Goal: Transaction & Acquisition: Purchase product/service

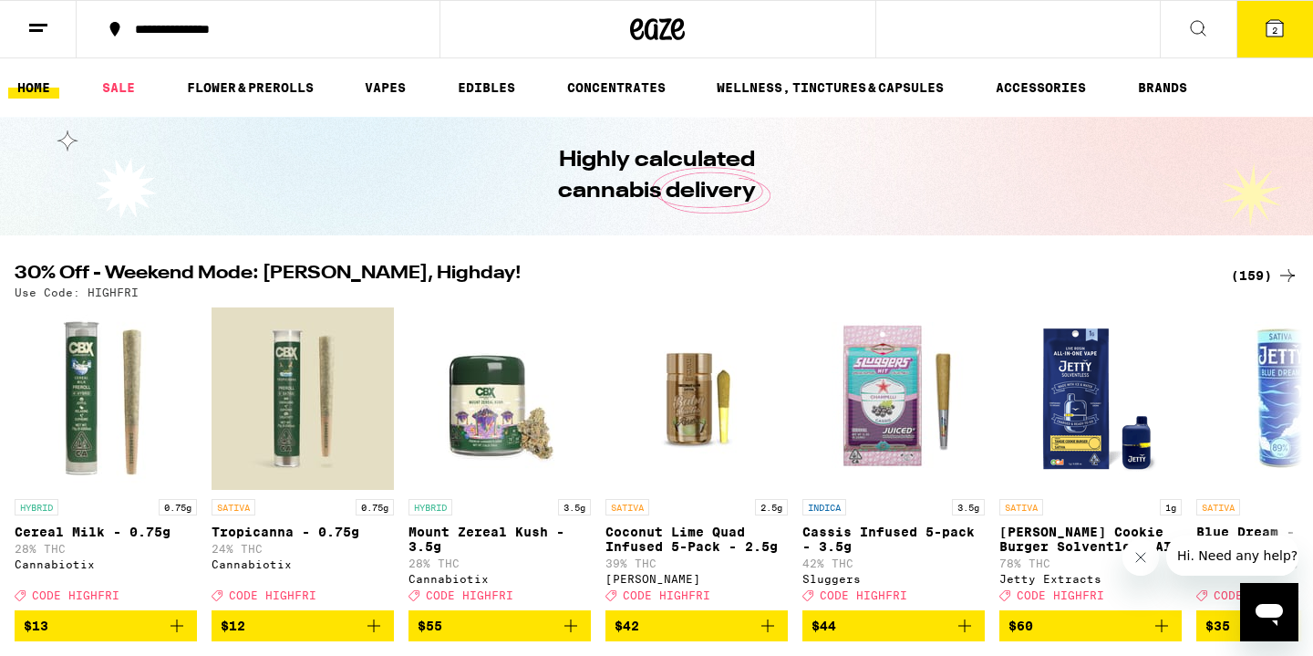
click at [1258, 16] on button "2" at bounding box center [1275, 29] width 77 height 57
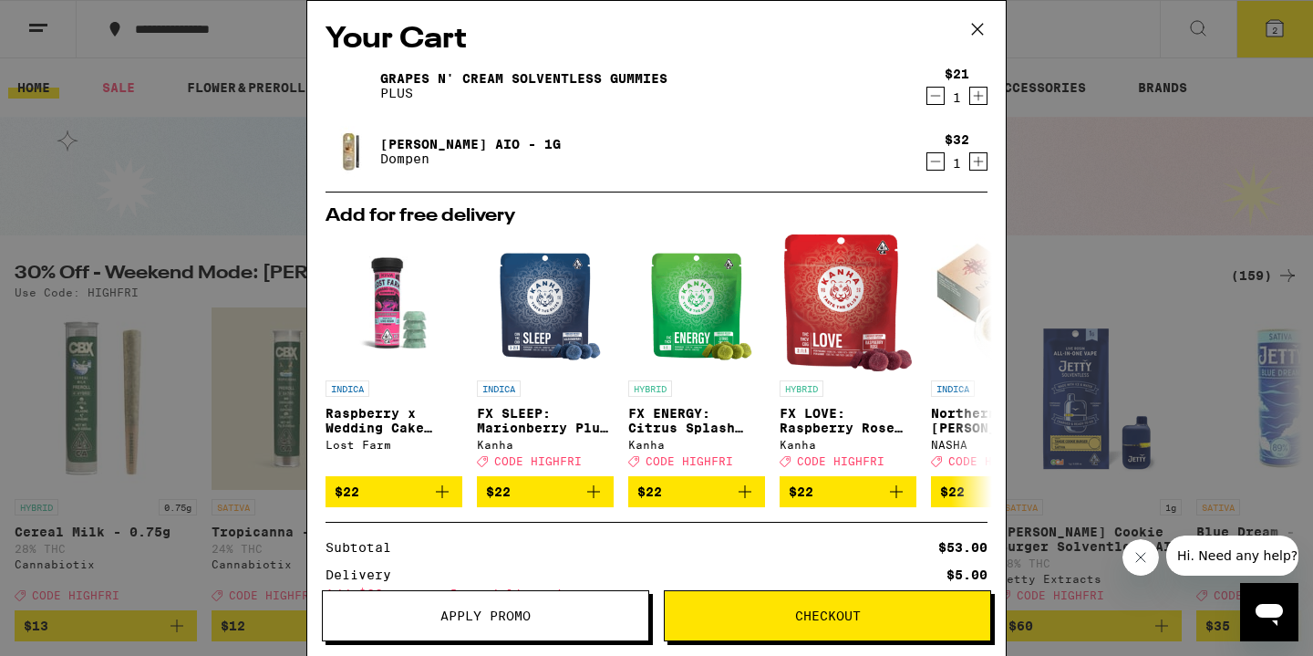
scroll to position [185, 0]
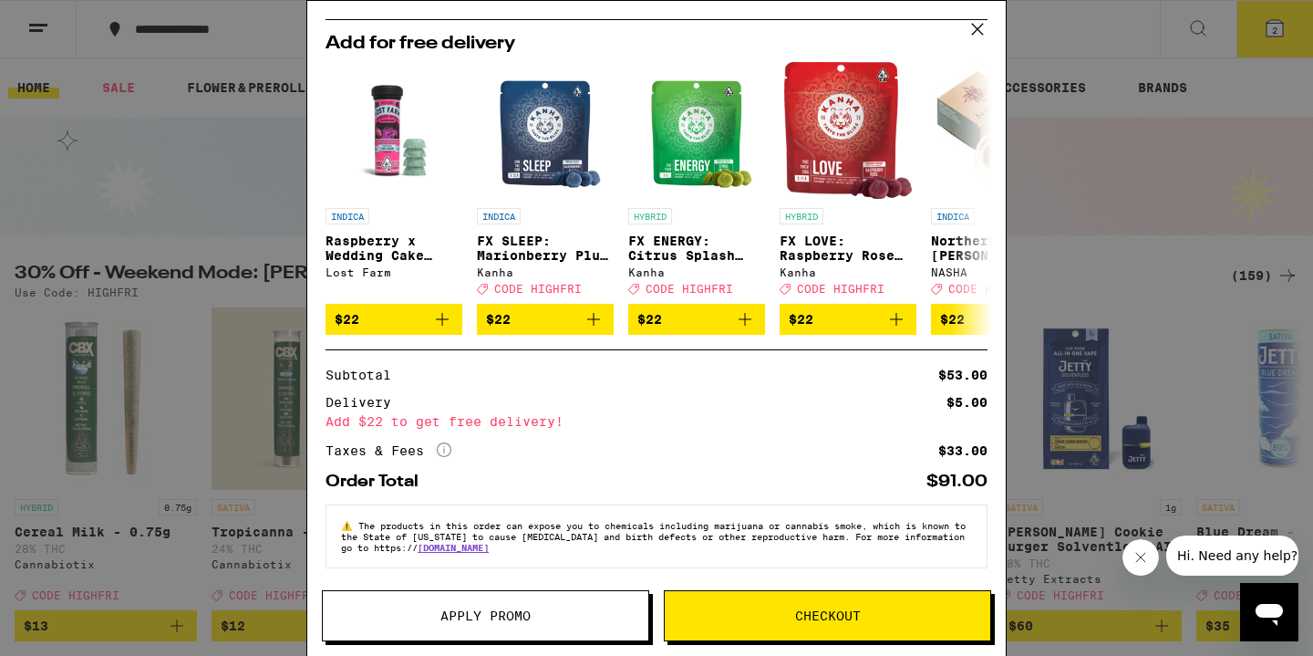
click at [583, 611] on span "Apply Promo" at bounding box center [486, 615] width 326 height 13
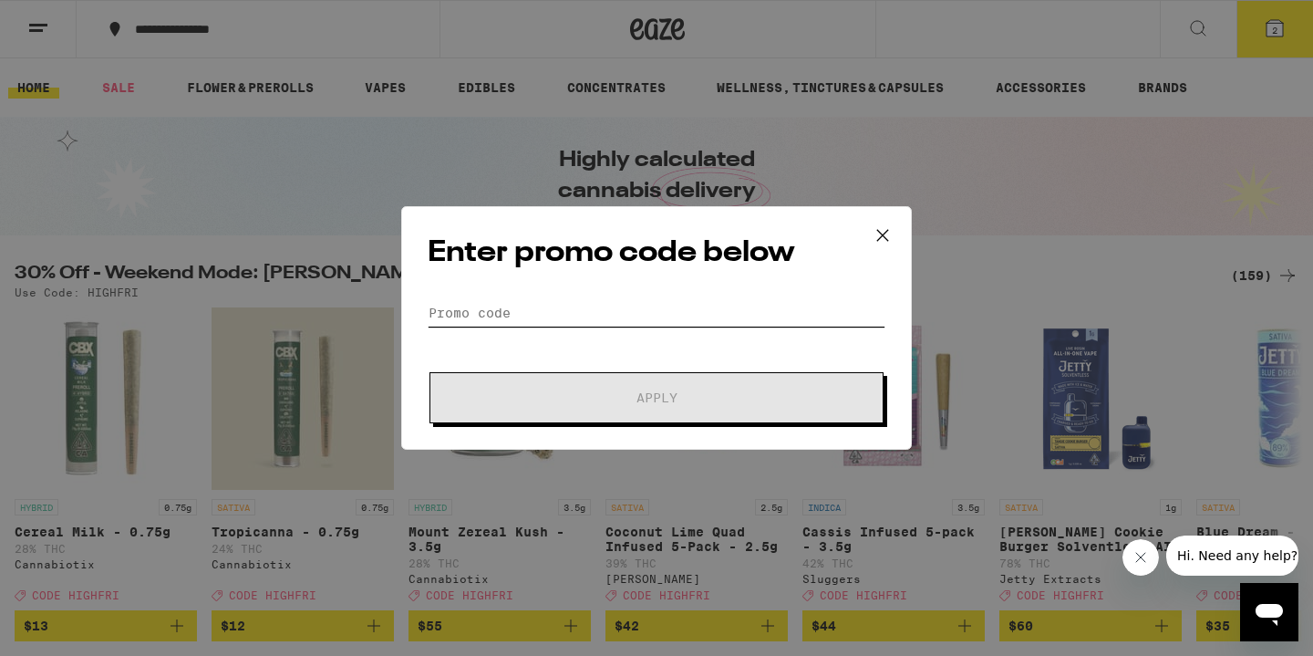
click at [609, 323] on input "Promo Code" at bounding box center [657, 312] width 458 height 27
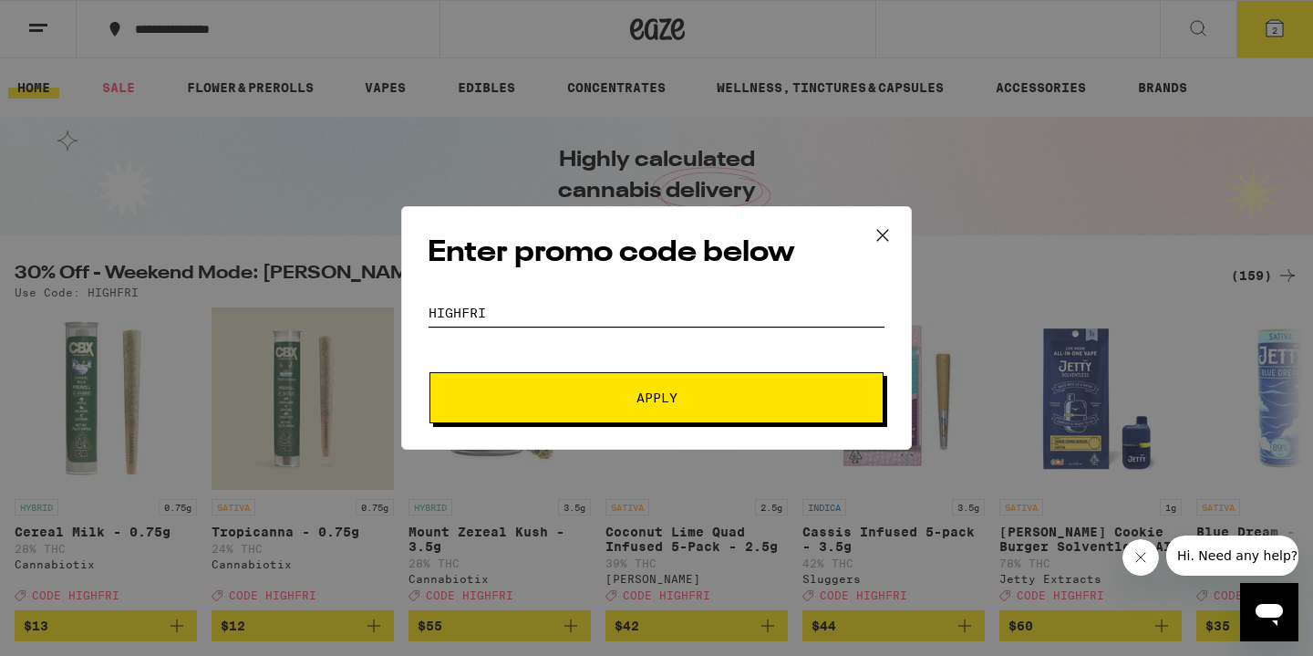
type input "HIGHFRI"
click at [659, 407] on button "Apply" at bounding box center [657, 397] width 454 height 51
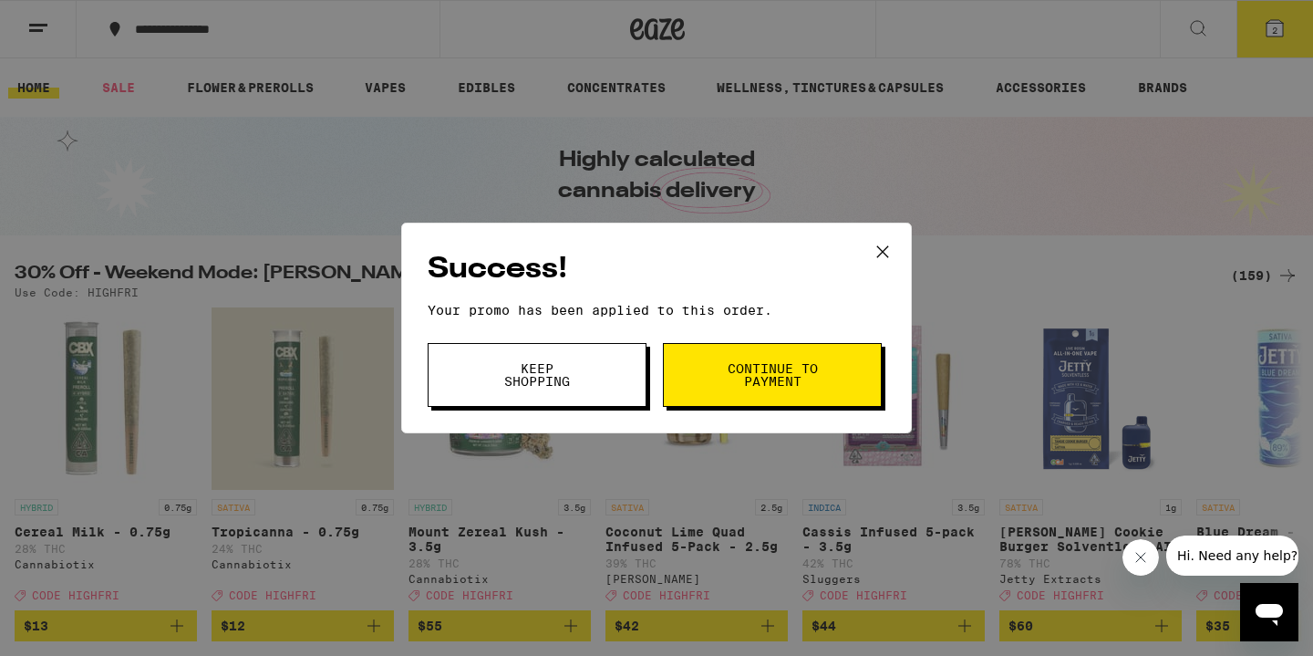
click at [707, 390] on button "Continue to payment" at bounding box center [772, 375] width 219 height 64
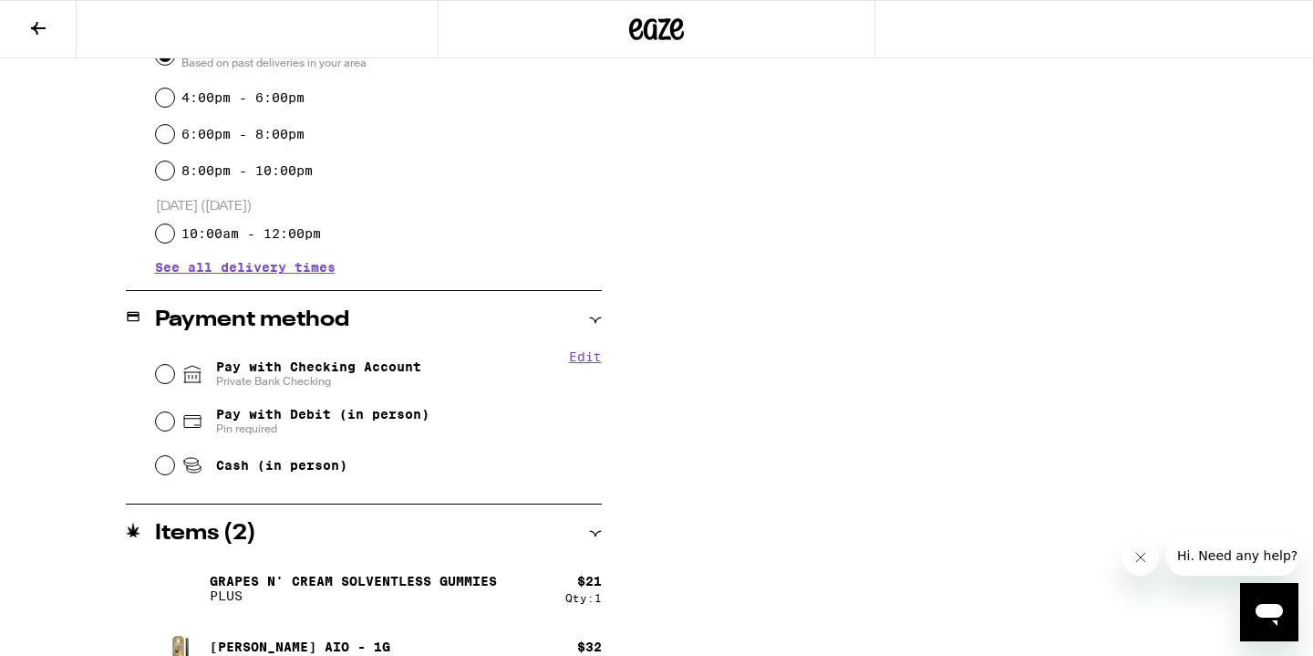
scroll to position [594, 0]
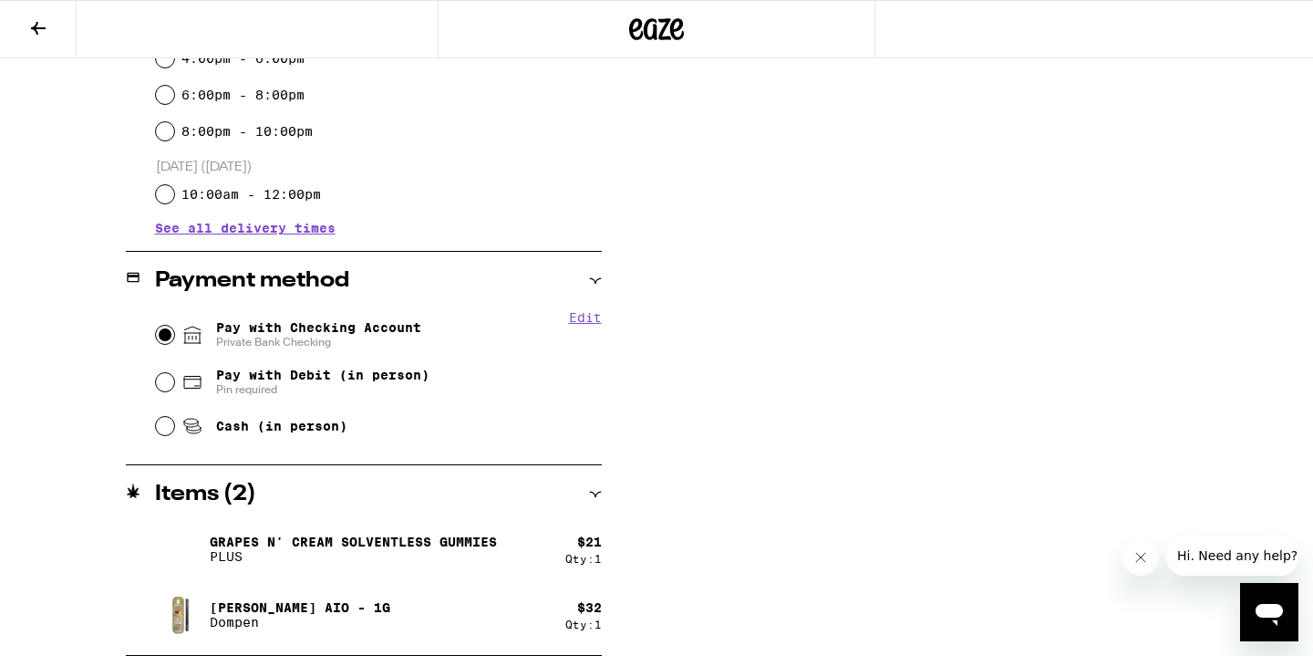
click at [159, 335] on input "Pay with Checking Account Private Bank Checking" at bounding box center [165, 335] width 18 height 18
radio input "true"
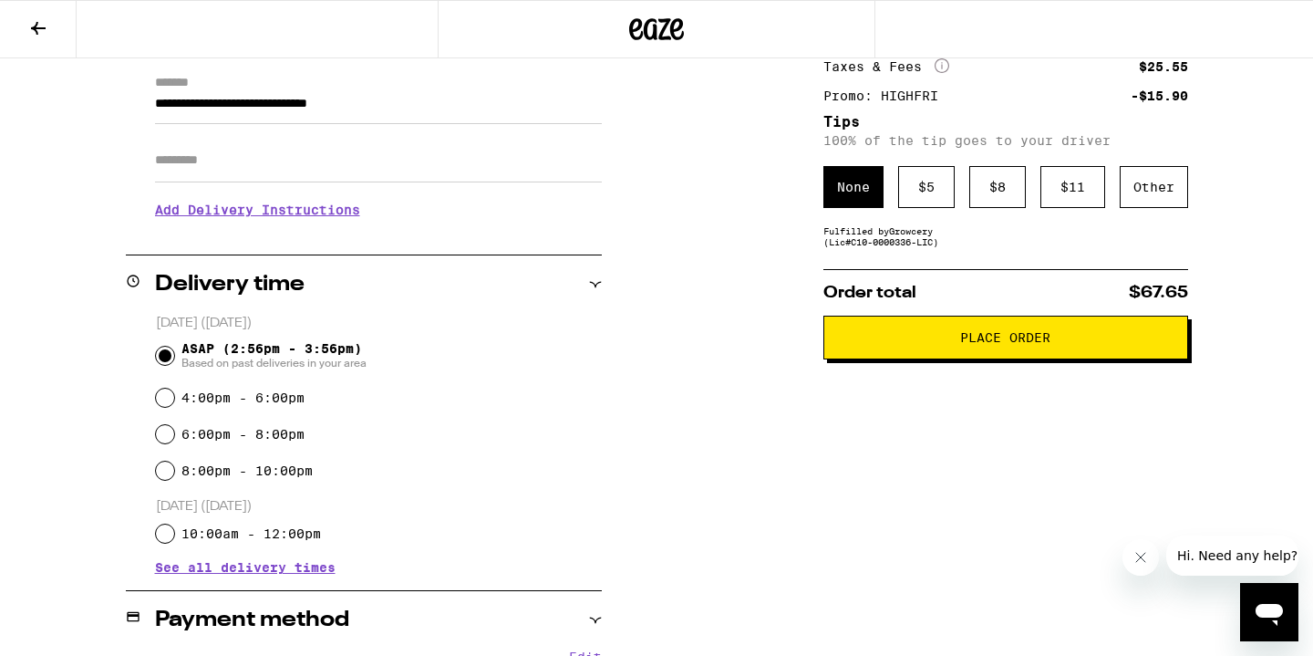
scroll to position [653, 0]
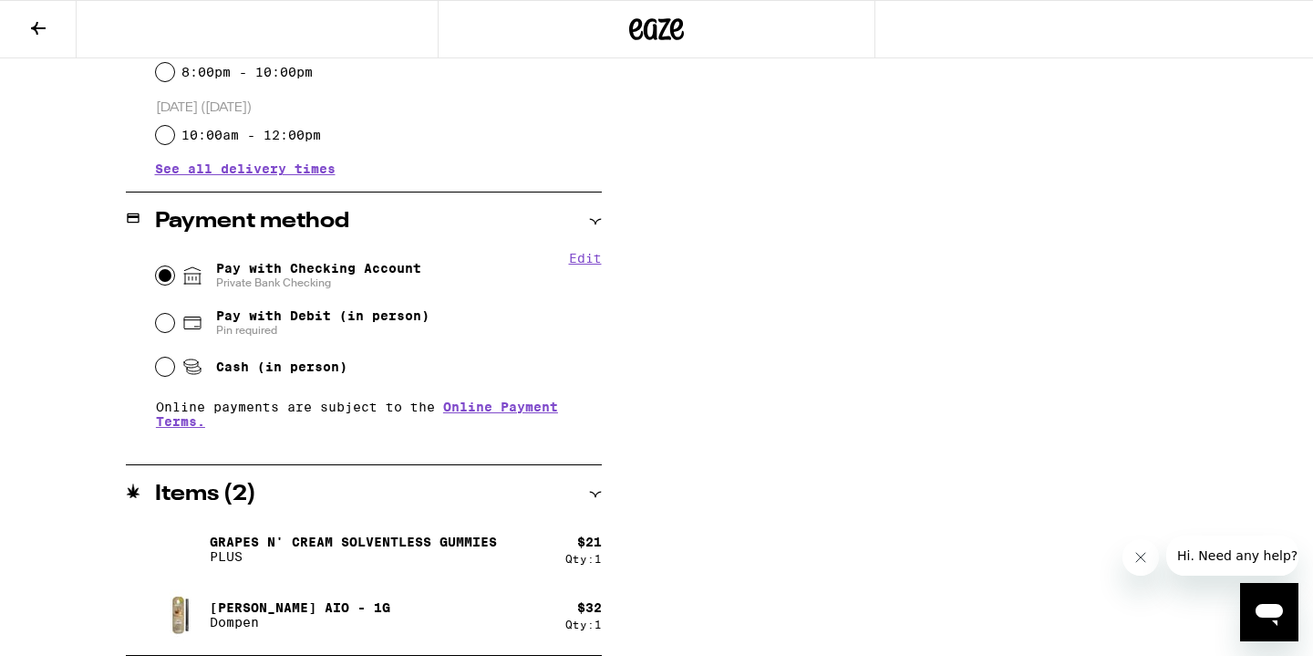
click at [395, 596] on div "[PERSON_NAME] AIO - 1g Dompen" at bounding box center [360, 614] width 410 height 51
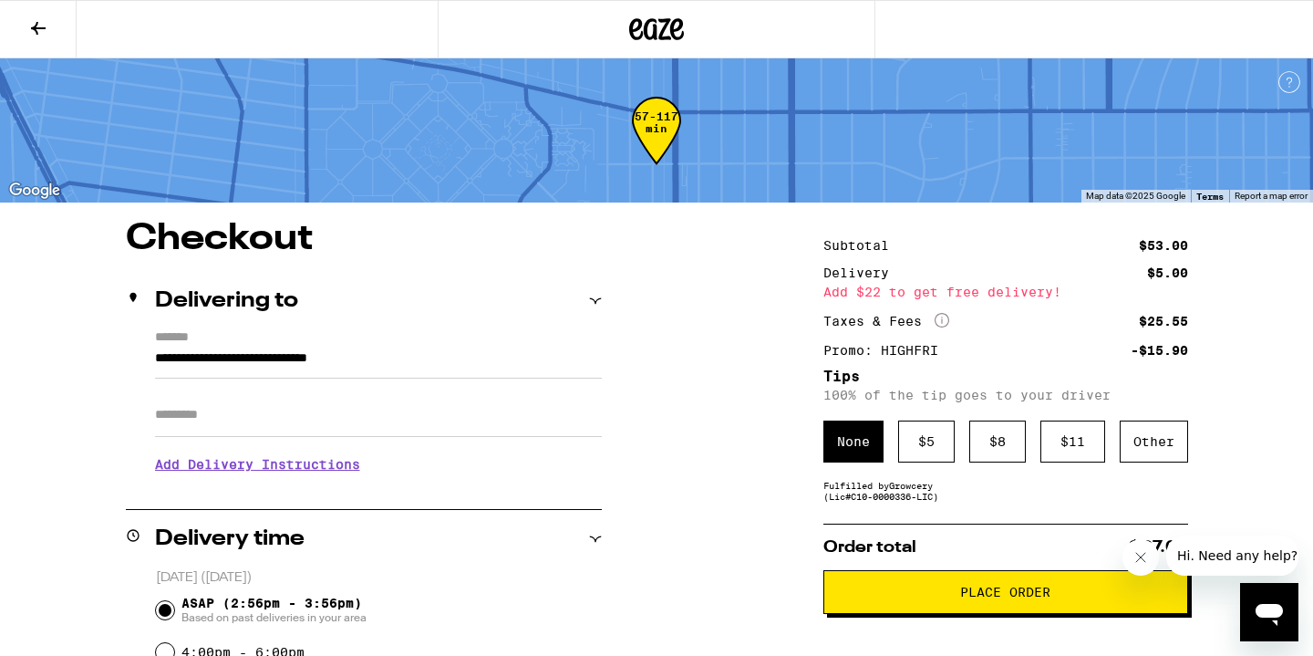
click at [925, 598] on span "Place Order" at bounding box center [1006, 592] width 334 height 13
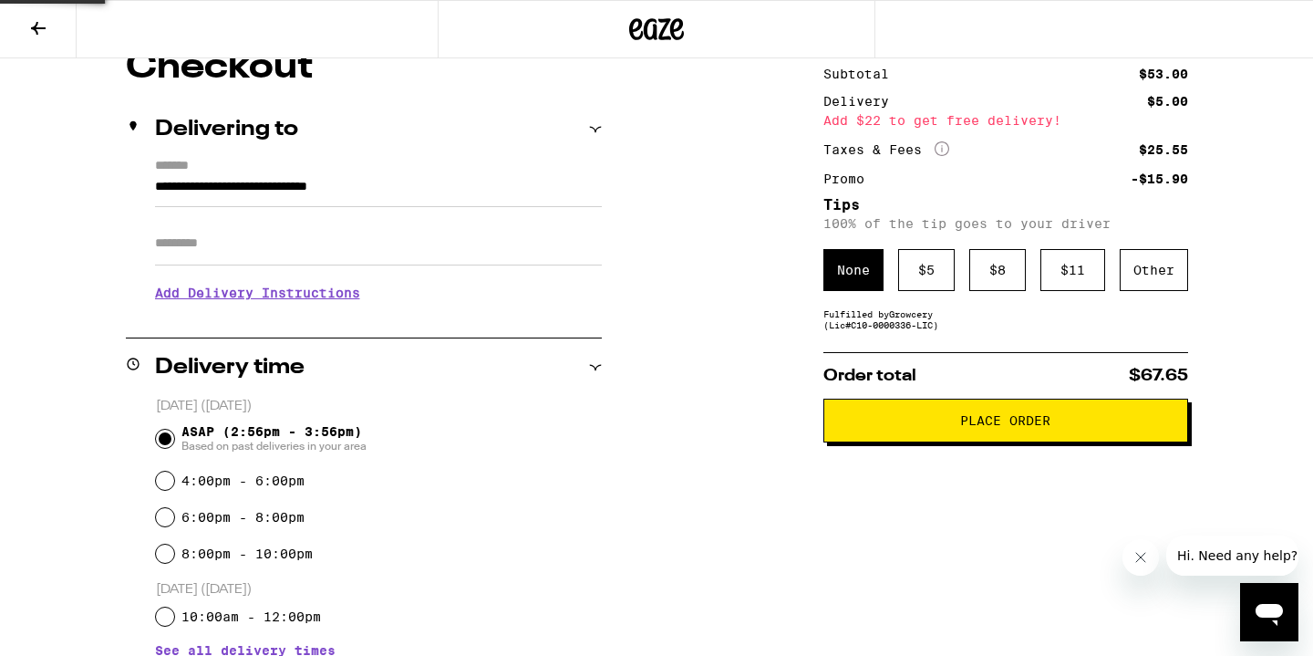
scroll to position [129, 0]
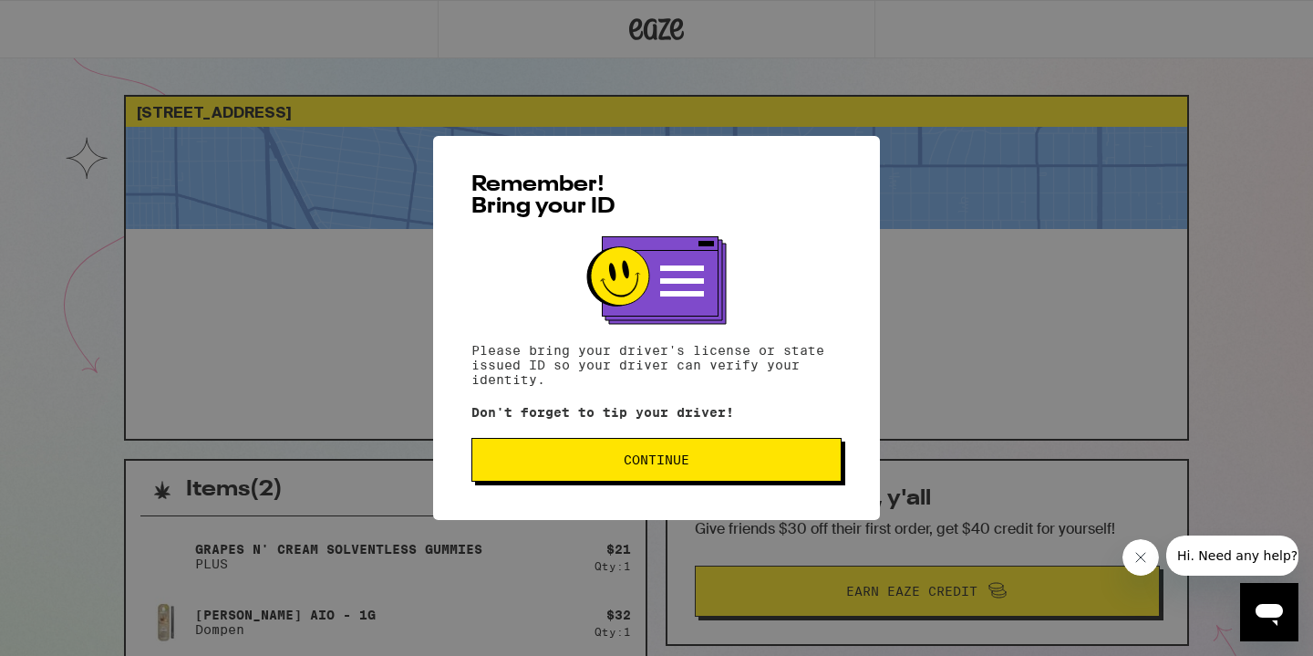
click at [741, 452] on button "Continue" at bounding box center [657, 460] width 370 height 44
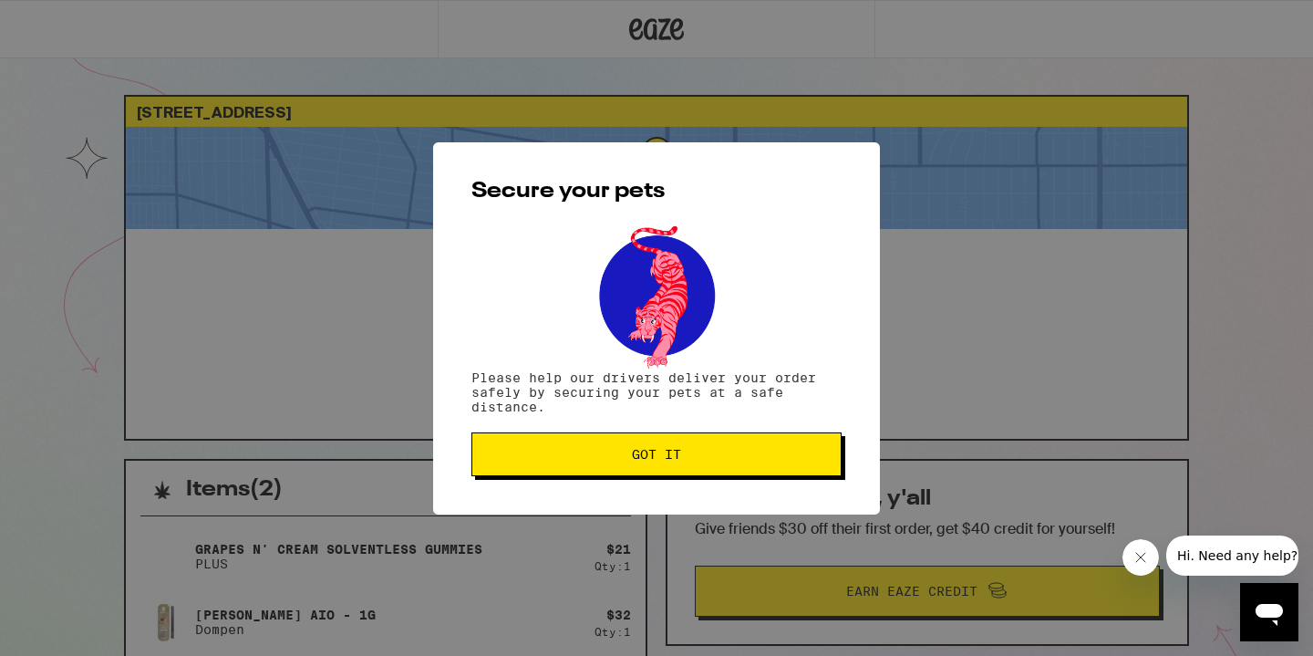
click at [742, 451] on span "Got it" at bounding box center [656, 454] width 339 height 13
